Goal: Task Accomplishment & Management: Complete application form

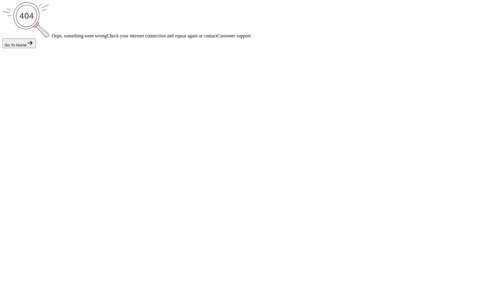
click at [34, 47] on div "Go To Home" at bounding box center [19, 43] width 29 height 8
